Goal: Transaction & Acquisition: Purchase product/service

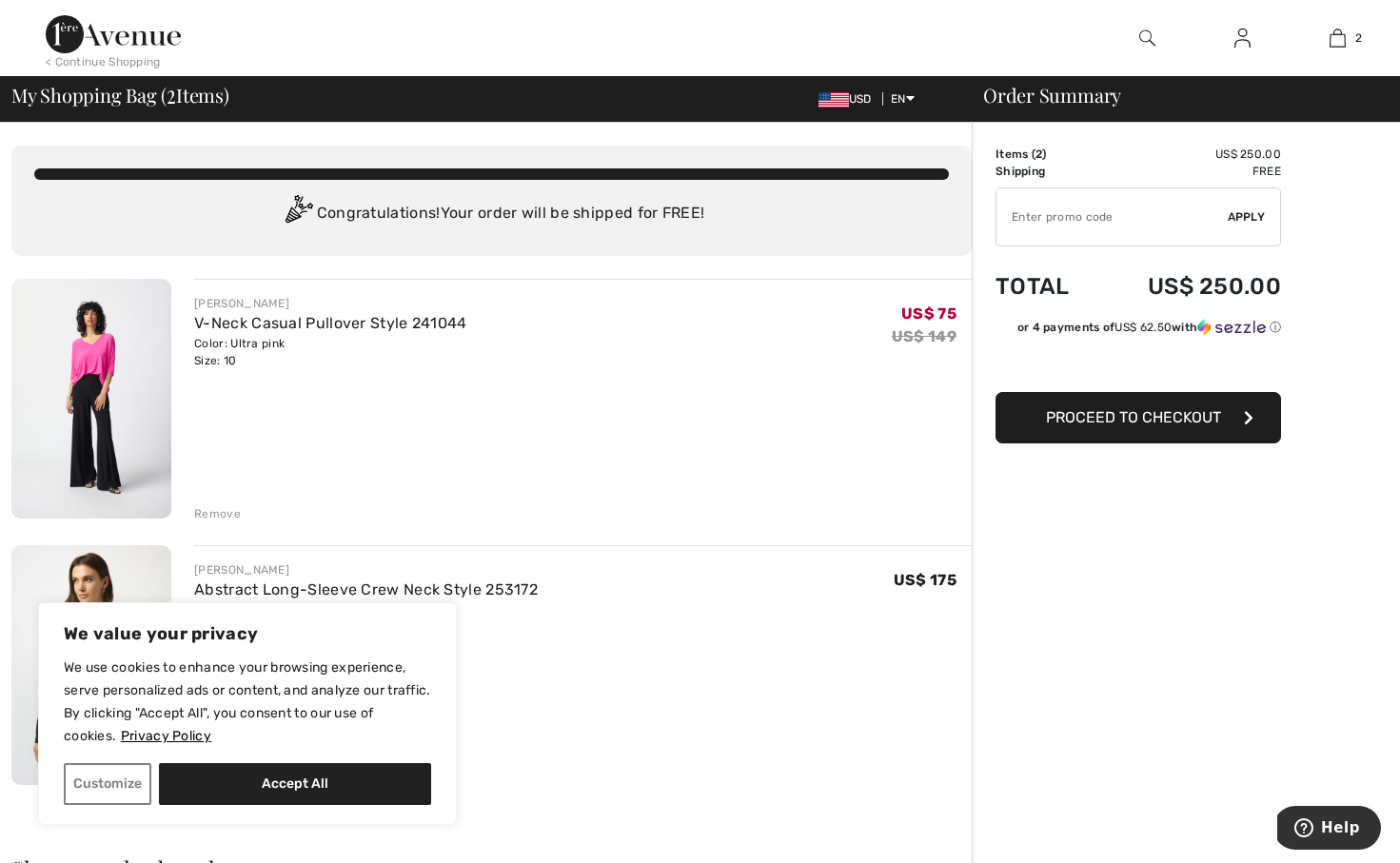
scroll to position [294, 0]
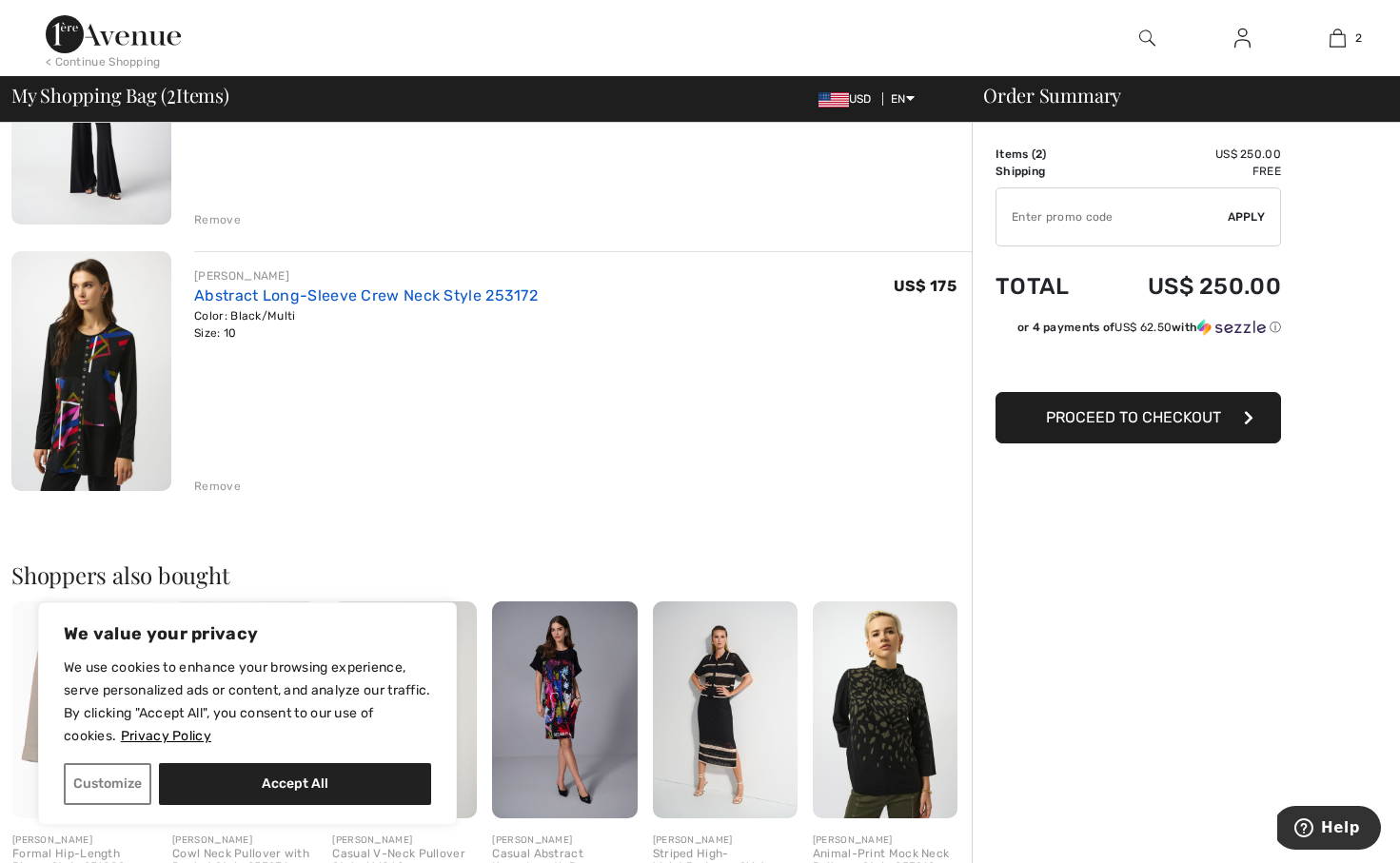
click at [455, 291] on link "Abstract Long-Sleeve Crew Neck Style 253172" at bounding box center [366, 295] width 344 height 19
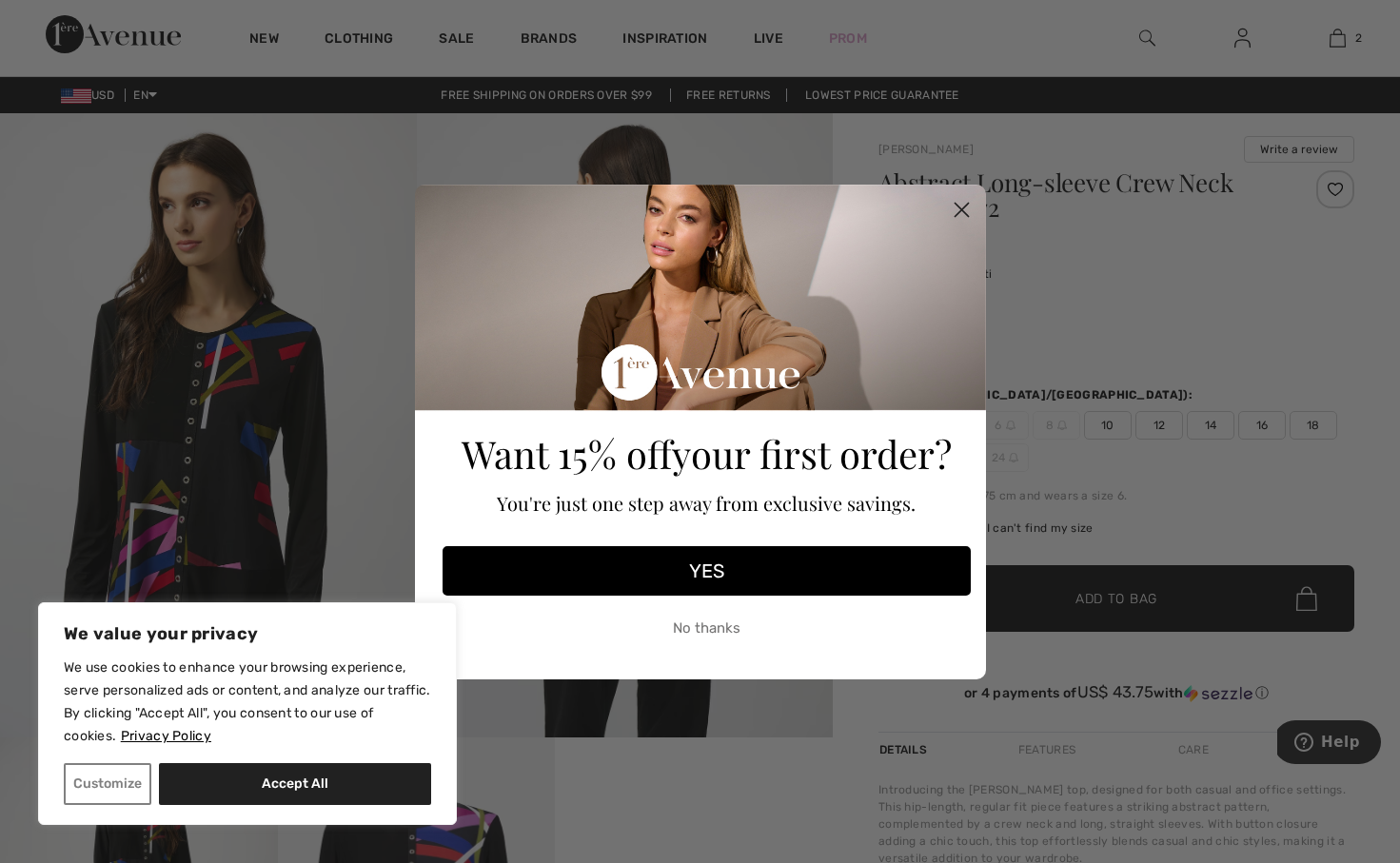
click at [961, 204] on circle "Close dialog" at bounding box center [961, 209] width 31 height 31
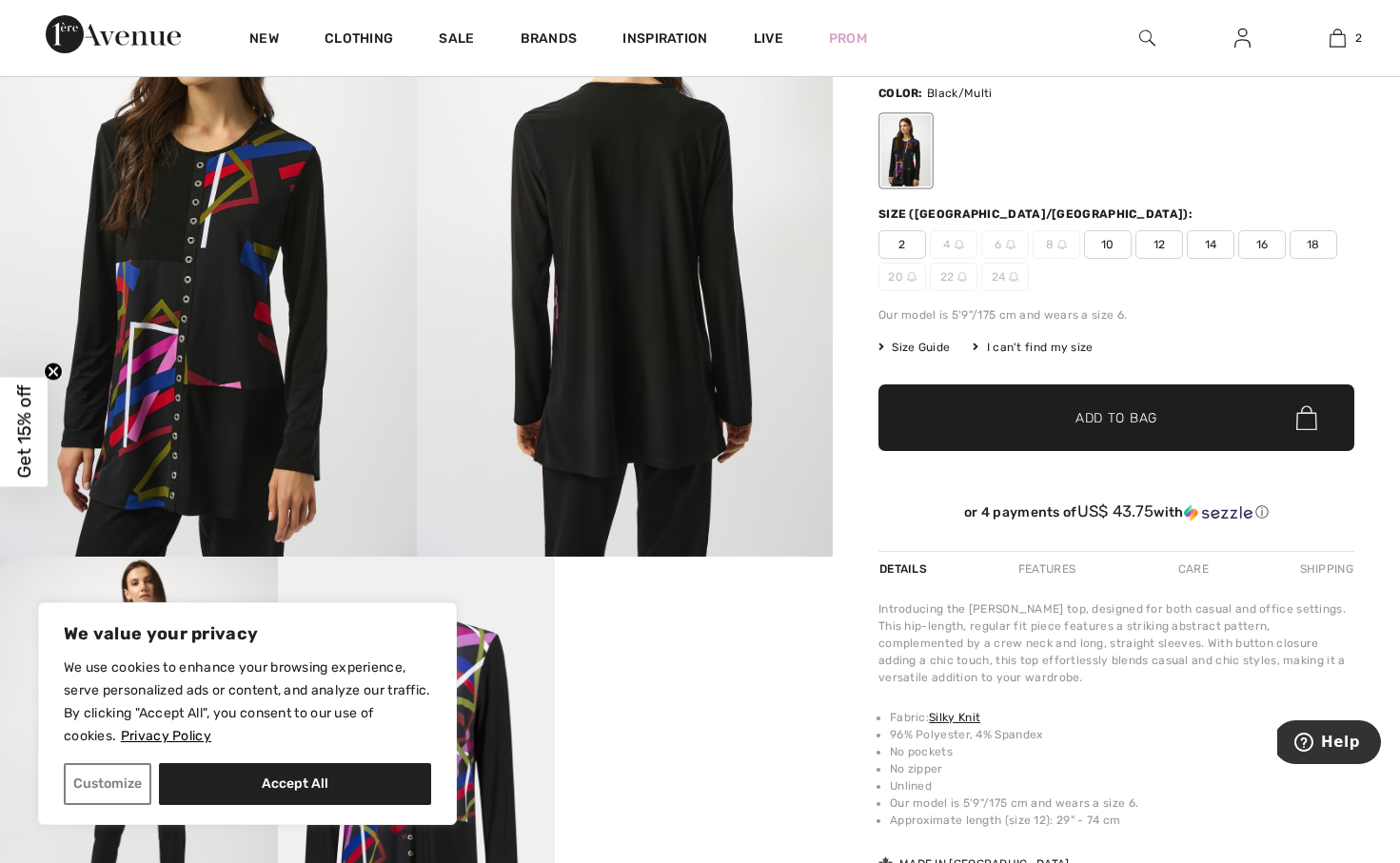
scroll to position [1, 0]
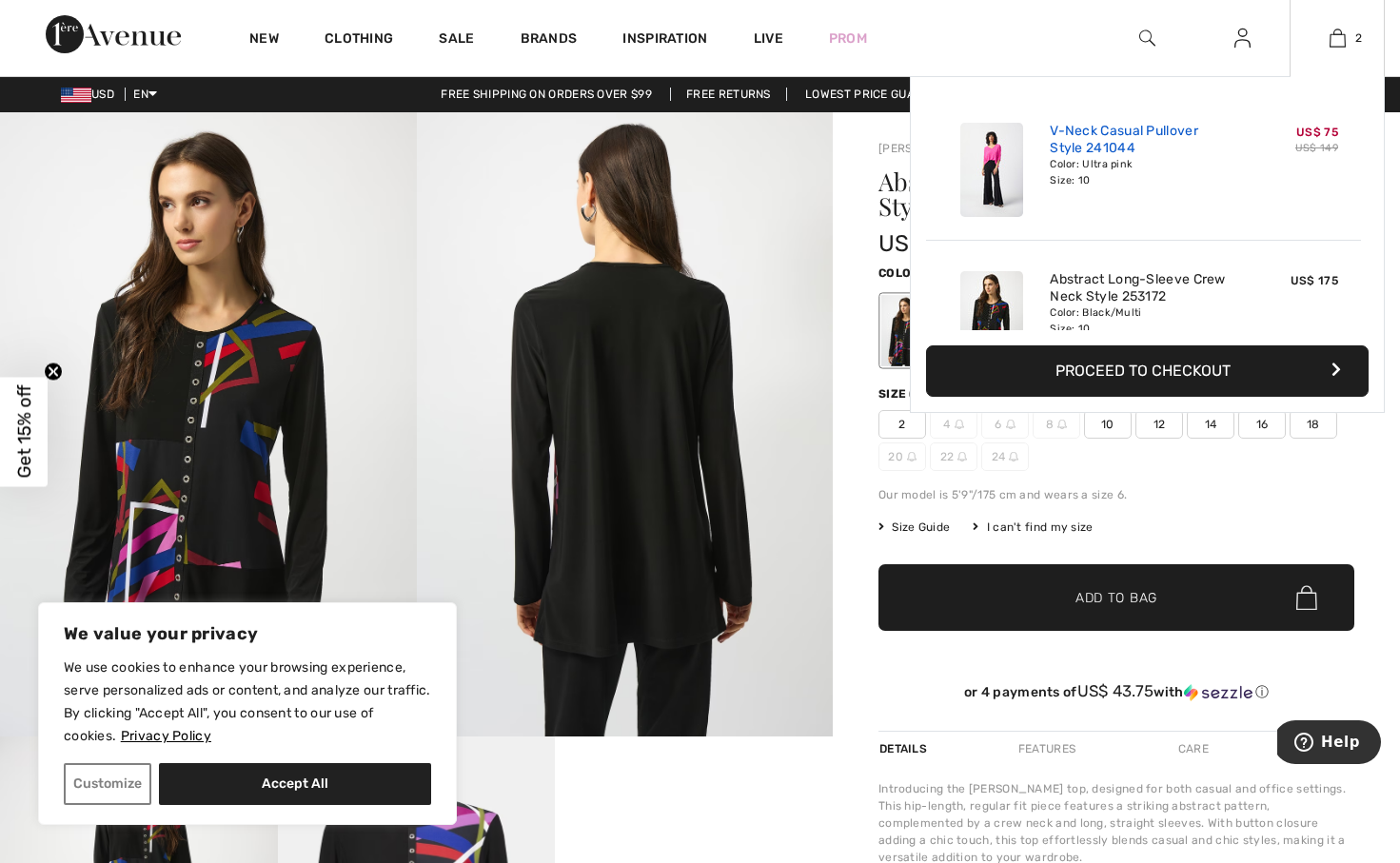
click at [1124, 128] on link "V-Neck Casual Pullover Style 241044" at bounding box center [1144, 140] width 187 height 34
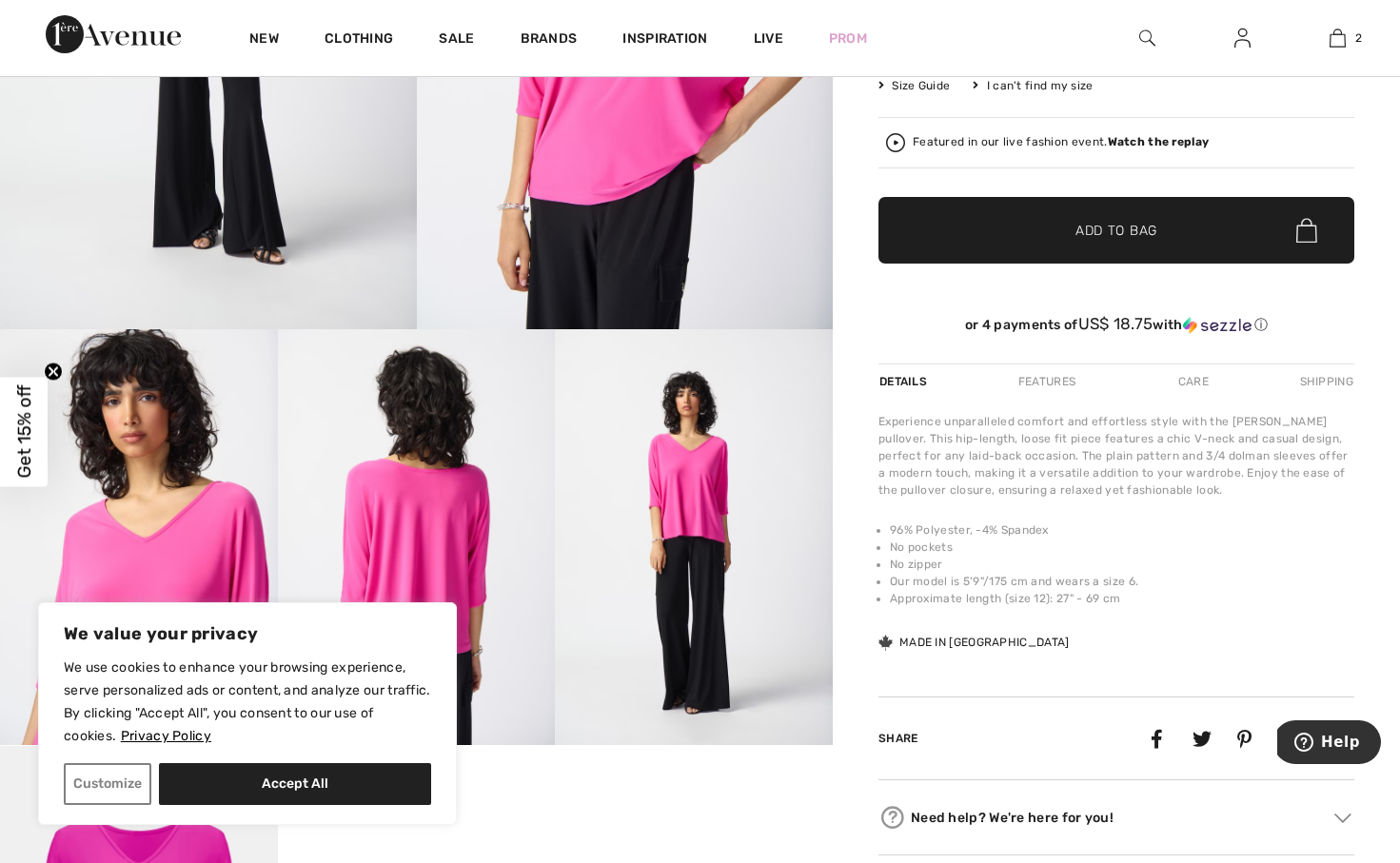
scroll to position [195, 0]
